Goal: Task Accomplishment & Management: Use online tool/utility

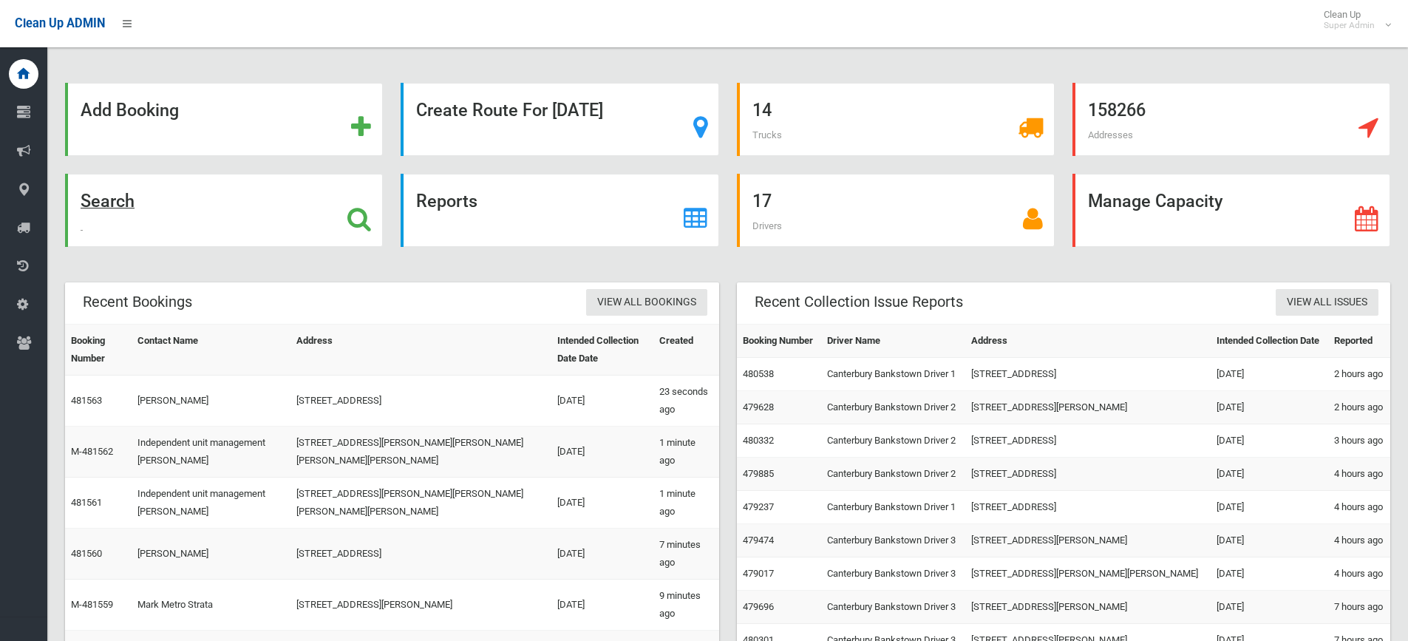
click at [350, 219] on icon at bounding box center [359, 218] width 24 height 25
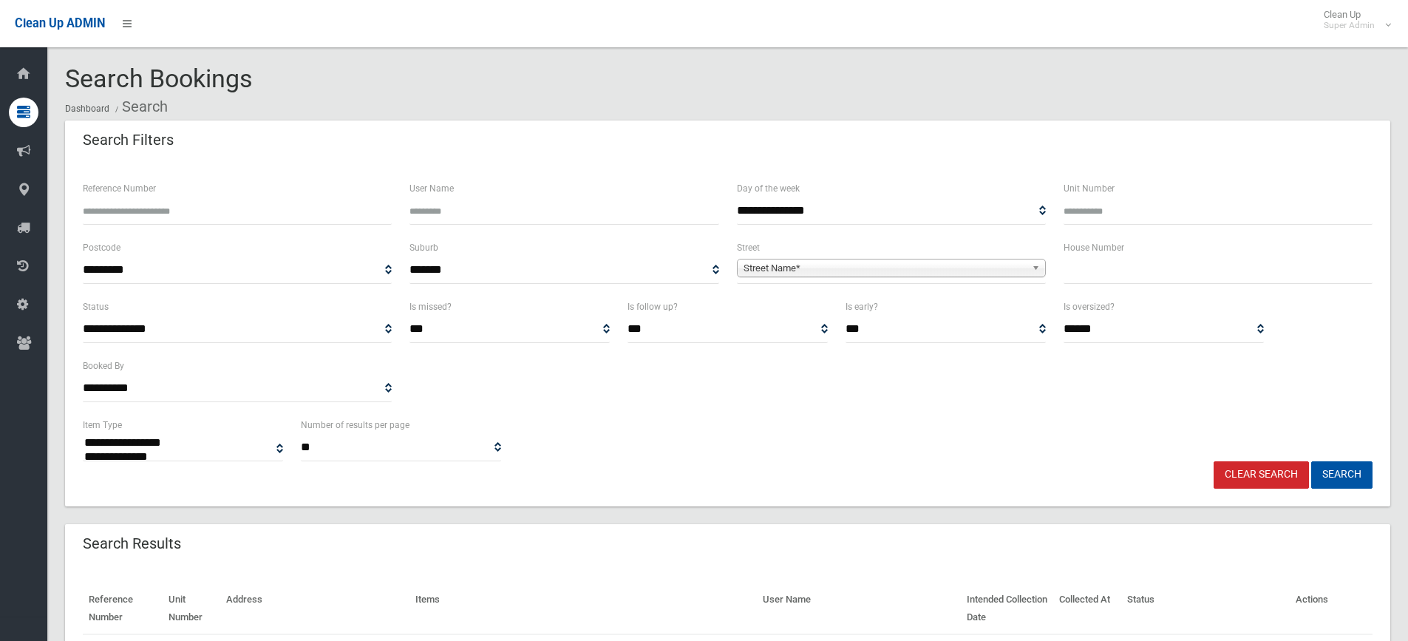
select select
click at [1161, 264] on input "text" at bounding box center [1217, 269] width 309 height 27
type input "*"
type input "**"
click at [778, 266] on span "Street Name*" at bounding box center [884, 268] width 282 height 18
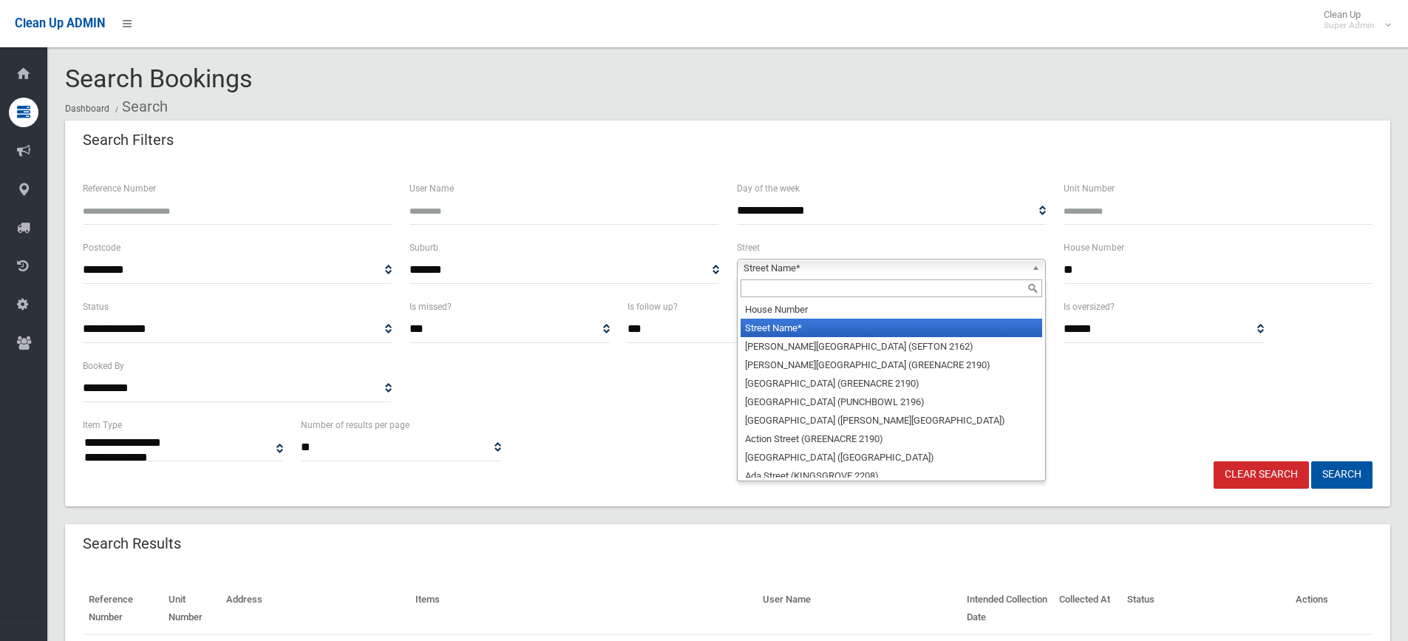
click at [803, 281] on input "text" at bounding box center [891, 288] width 302 height 18
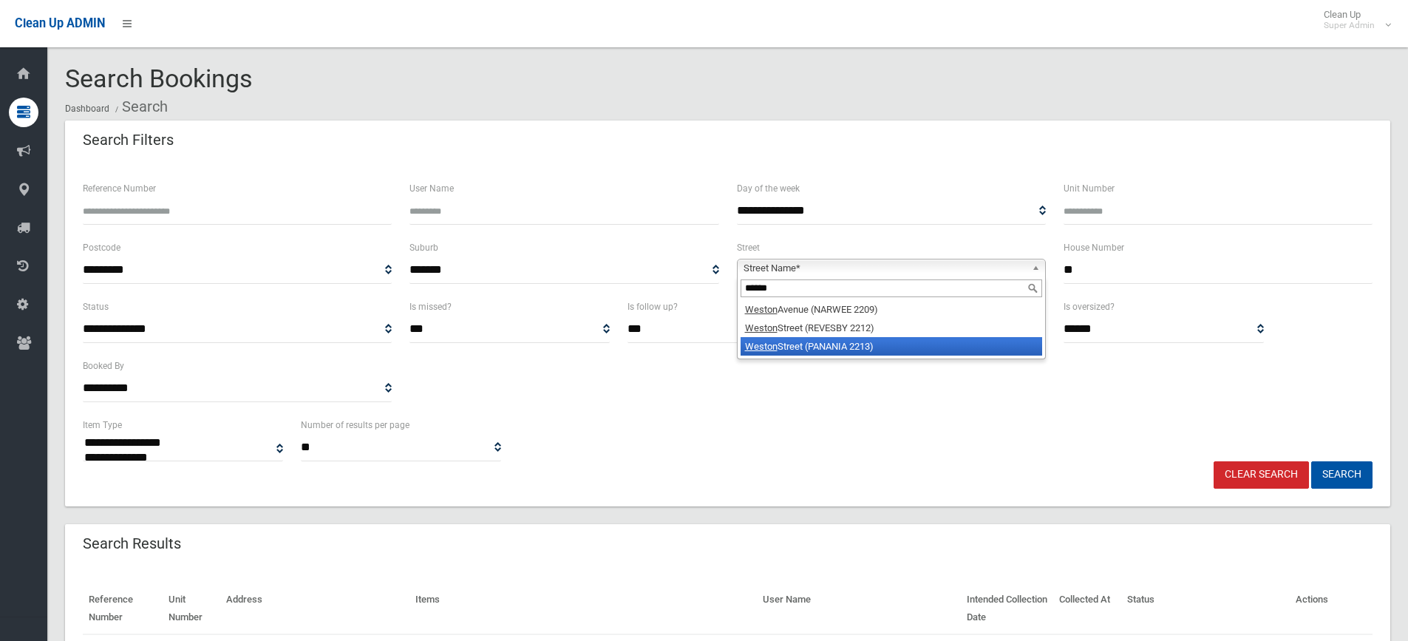
type input "******"
click at [845, 347] on li "[GEOGRAPHIC_DATA] (PANANIA 2213)" at bounding box center [891, 346] width 302 height 18
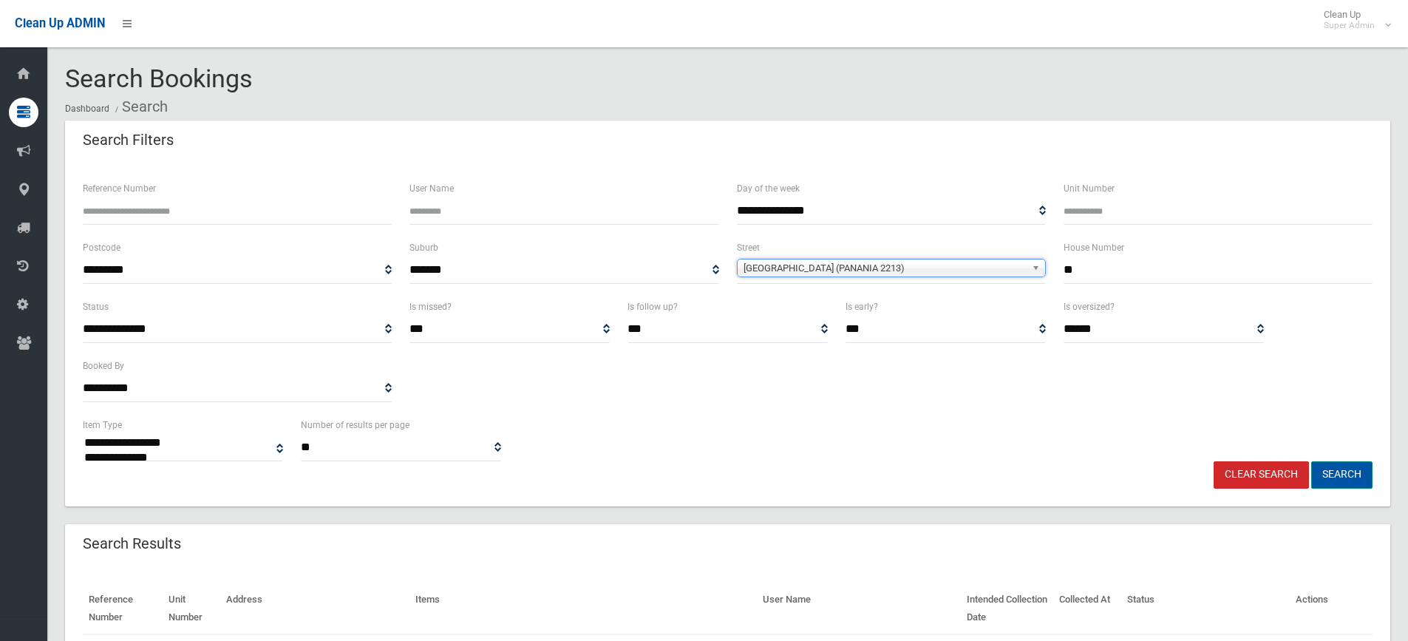
click at [1346, 471] on button "Search" at bounding box center [1341, 474] width 61 height 27
select select
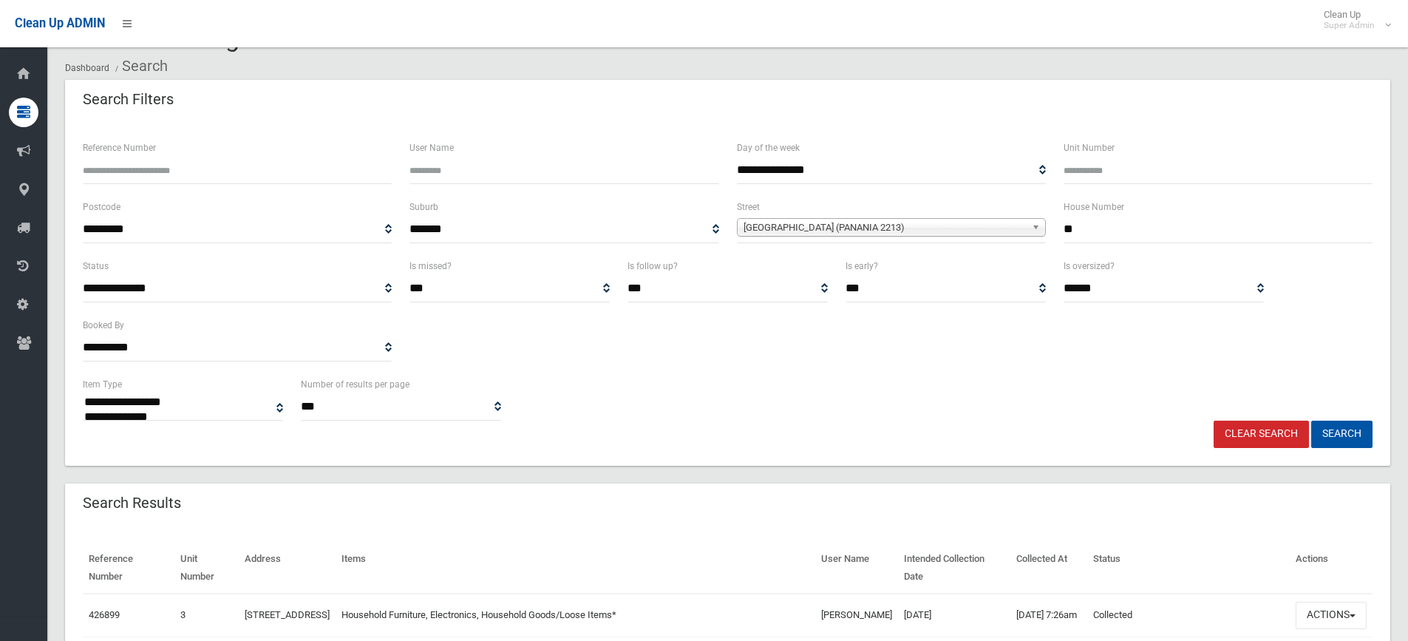
scroll to position [39, 0]
